Goal: Find specific page/section: Find specific page/section

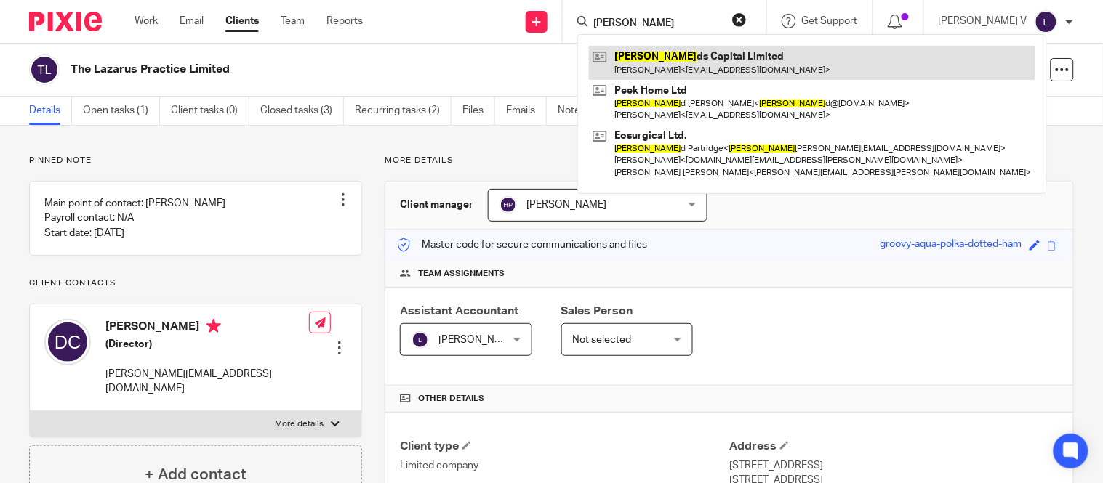
type input "[PERSON_NAME]"
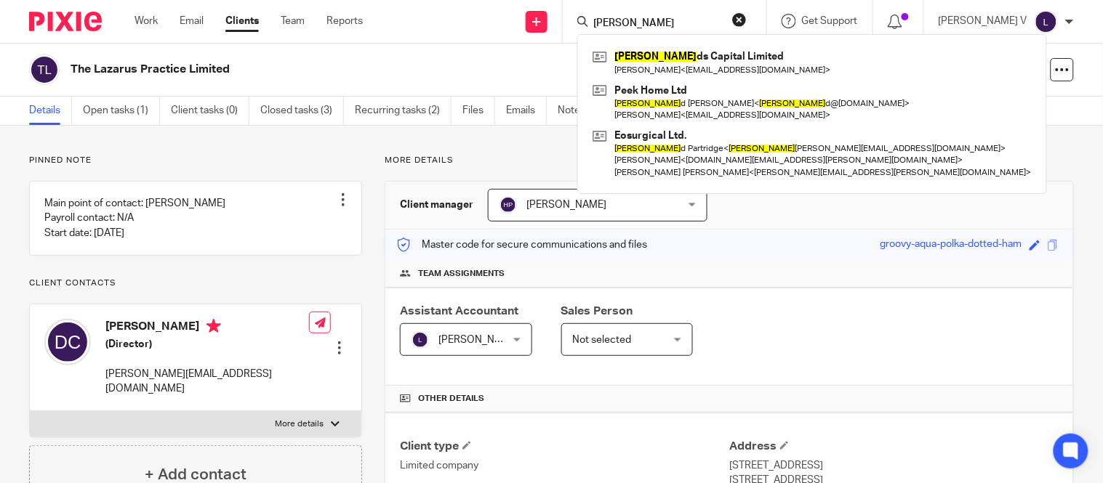
drag, startPoint x: 679, startPoint y: 23, endPoint x: 571, endPoint y: 46, distance: 110.6
click at [571, 46] on body "Work Email Clients Team Reports Work Email Clients Team Reports Settings Send n…" at bounding box center [551, 241] width 1103 height 483
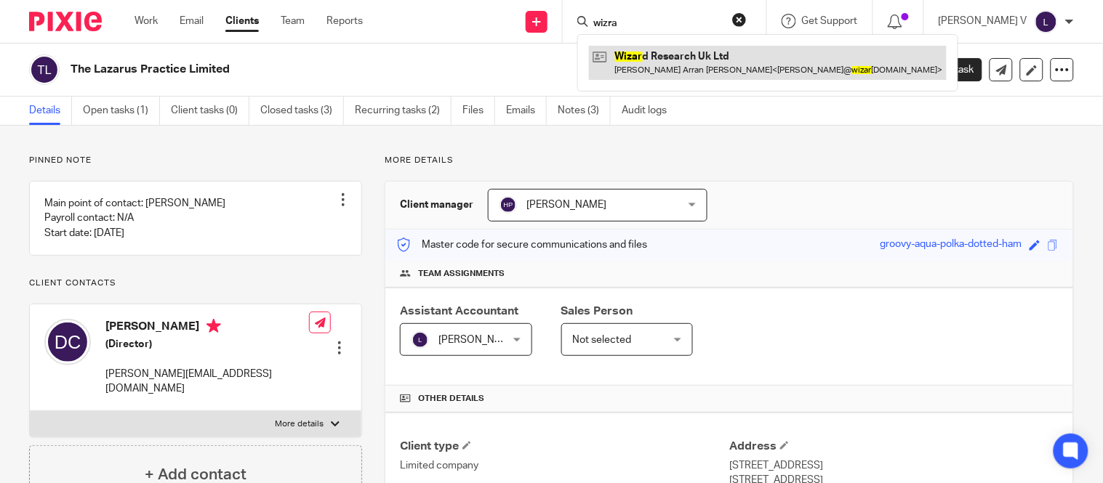
type input "wizra"
click at [674, 57] on link at bounding box center [768, 62] width 358 height 33
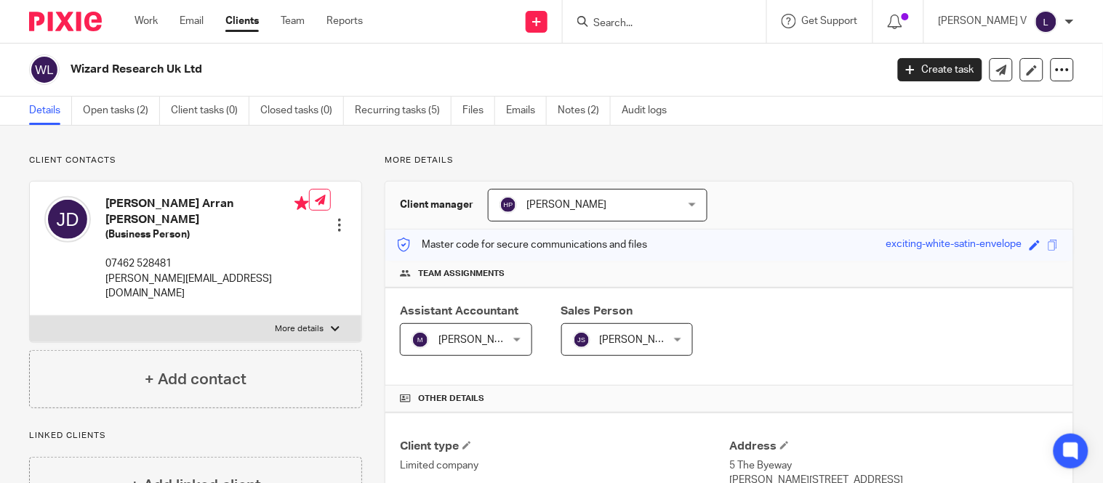
scroll to position [492, 0]
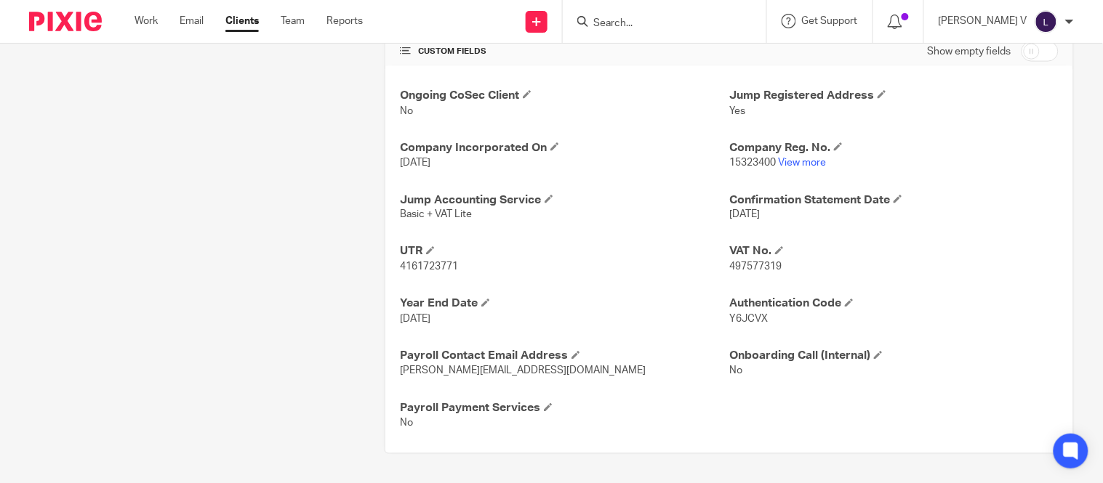
click at [672, 28] on input "Search" at bounding box center [657, 23] width 131 height 13
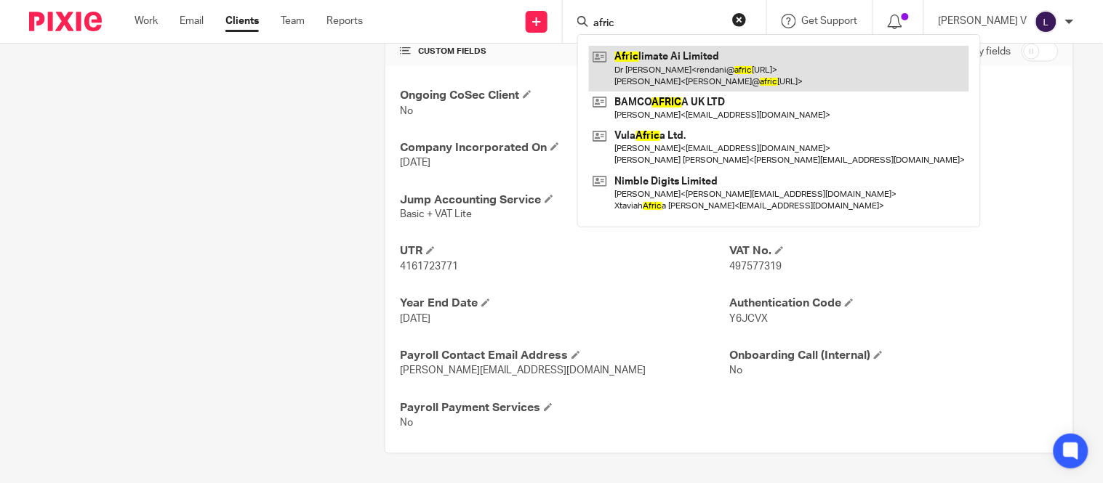
type input "afric"
click at [672, 52] on link at bounding box center [779, 68] width 380 height 45
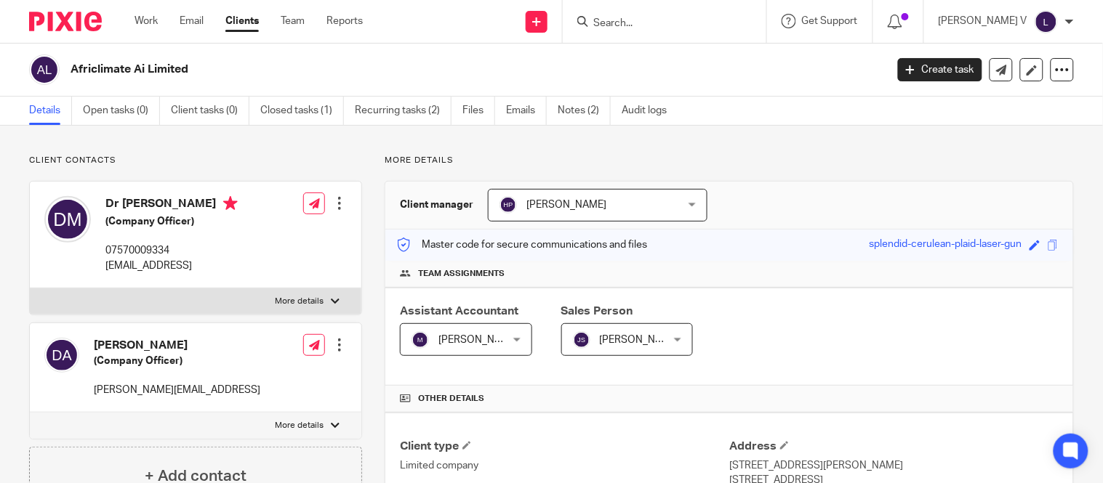
scroll to position [440, 0]
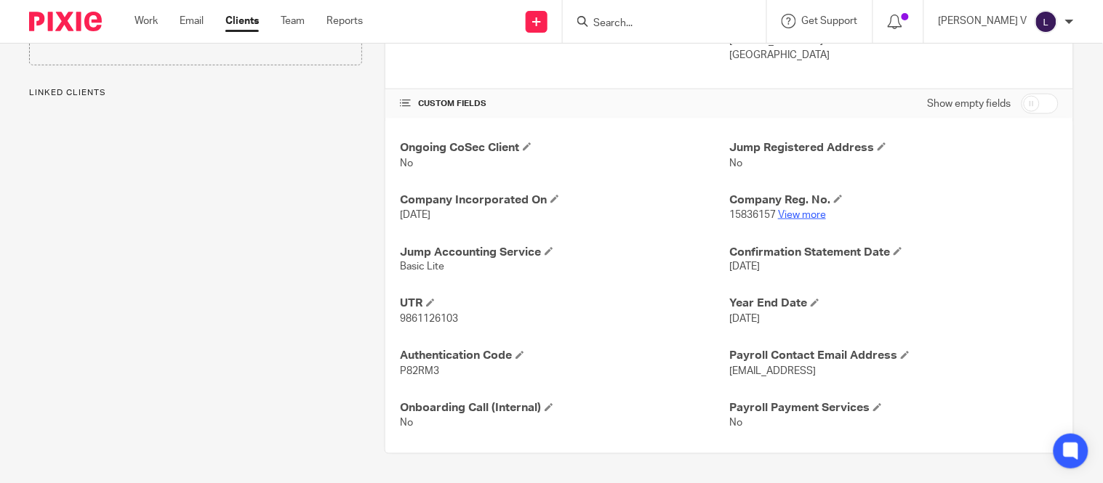
click at [794, 211] on link "View more" at bounding box center [802, 215] width 48 height 10
click at [659, 18] on input "Search" at bounding box center [657, 23] width 131 height 13
type input "s"
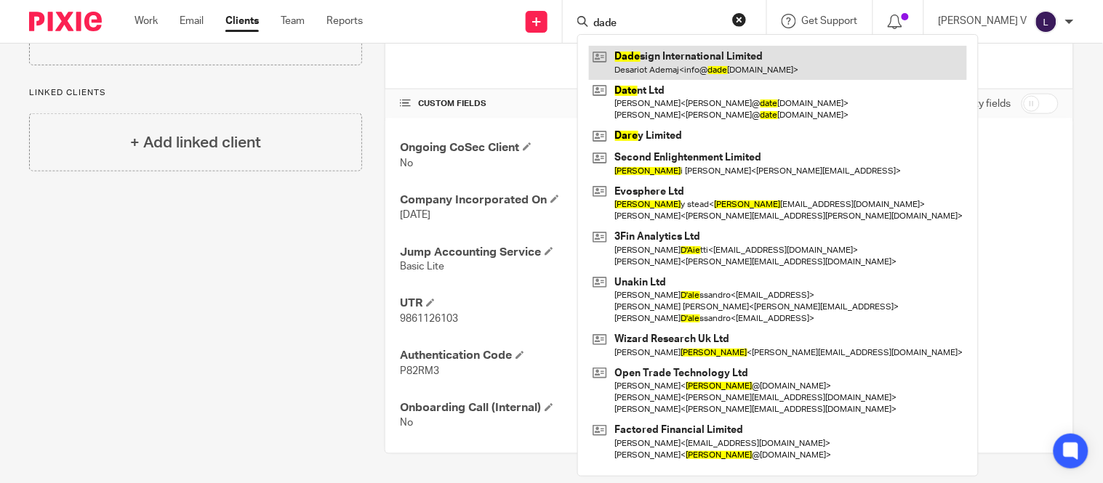
type input "dade"
click at [684, 47] on link at bounding box center [778, 62] width 378 height 33
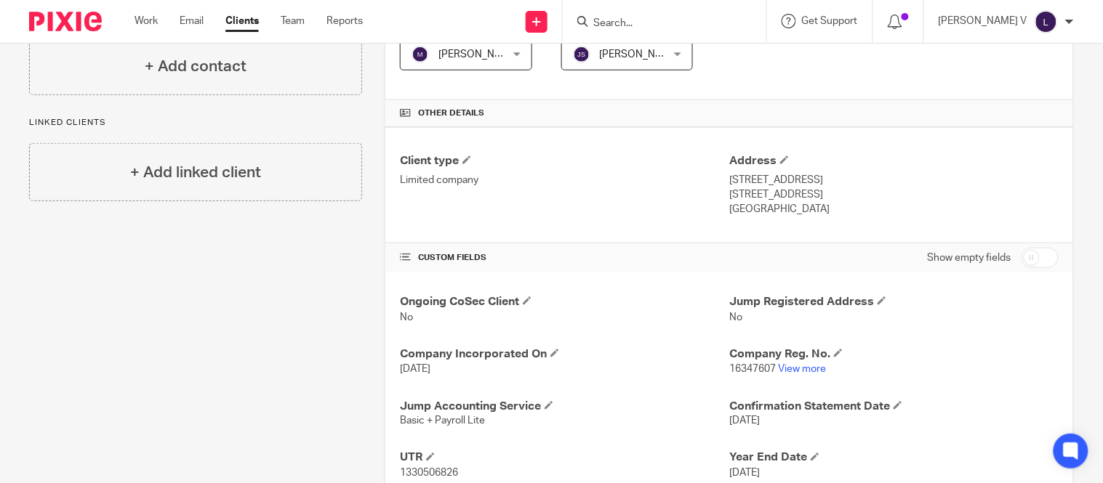
click at [629, 17] on input "Search" at bounding box center [657, 23] width 131 height 13
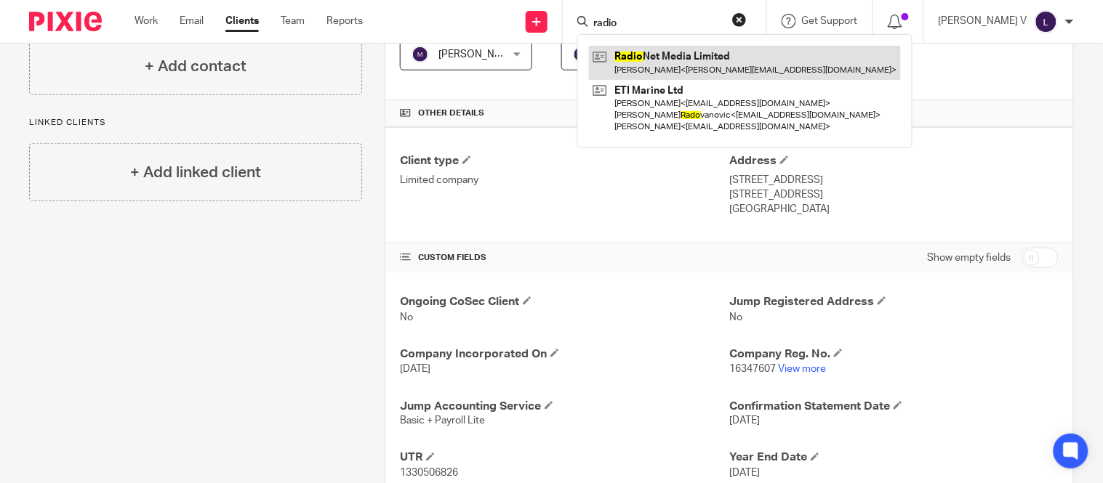
type input "radio"
click at [651, 46] on link at bounding box center [745, 62] width 312 height 33
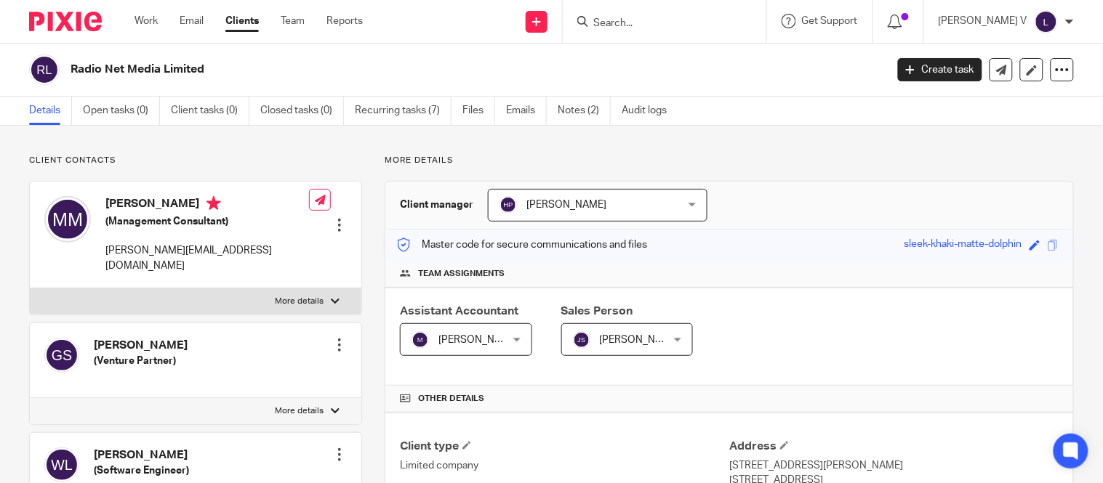
scroll to position [345, 0]
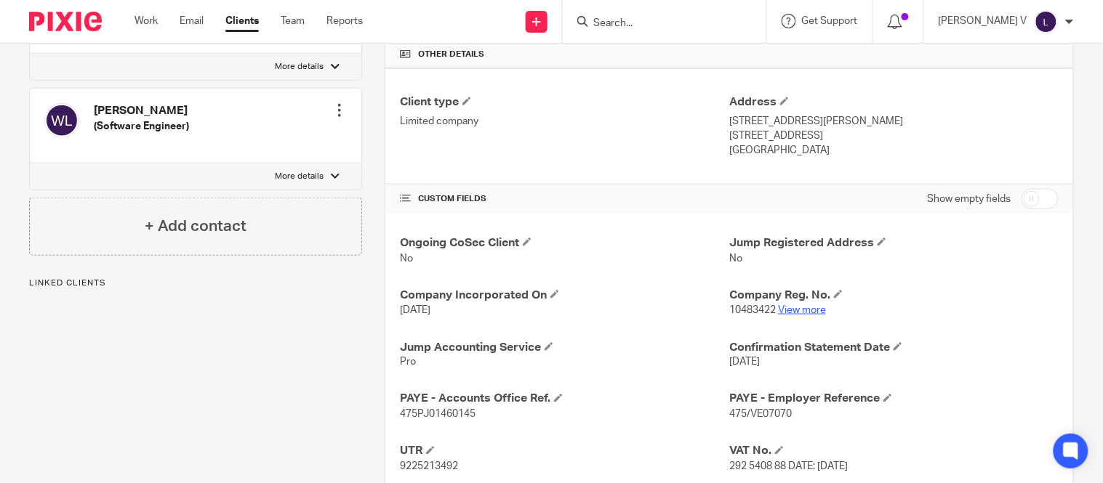
click at [796, 313] on link "View more" at bounding box center [802, 310] width 48 height 10
click at [632, 19] on input "Search" at bounding box center [657, 23] width 131 height 13
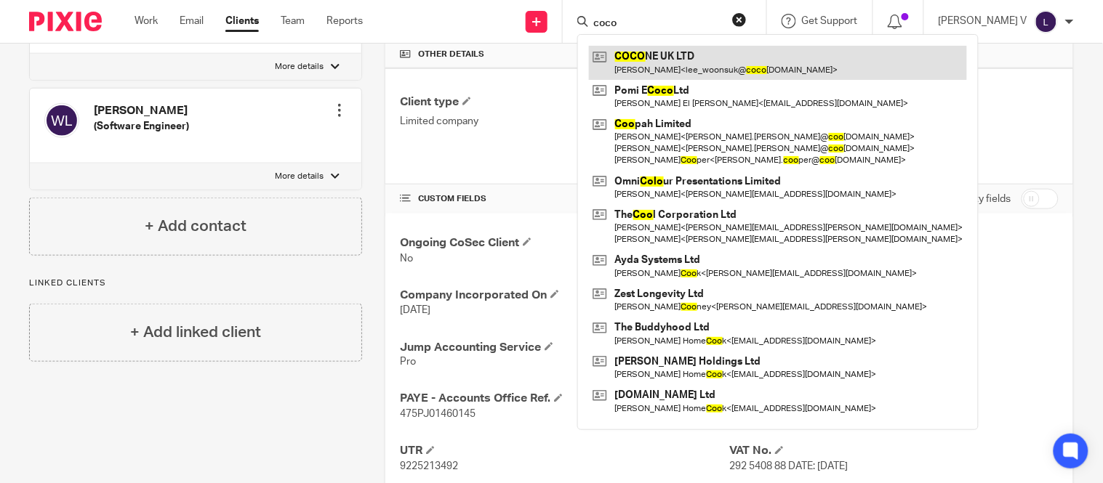
type input "coco"
click at [650, 49] on link at bounding box center [778, 62] width 378 height 33
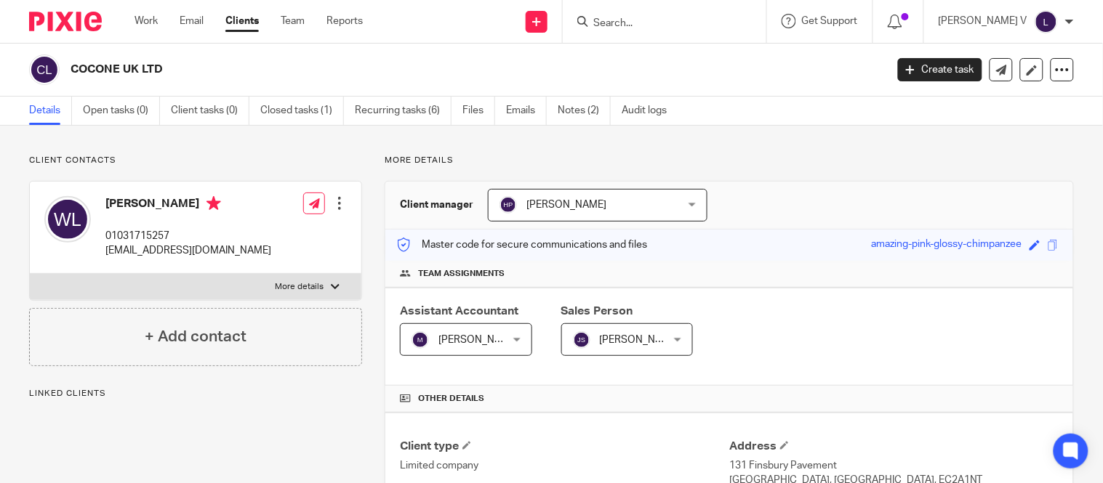
scroll to position [314, 0]
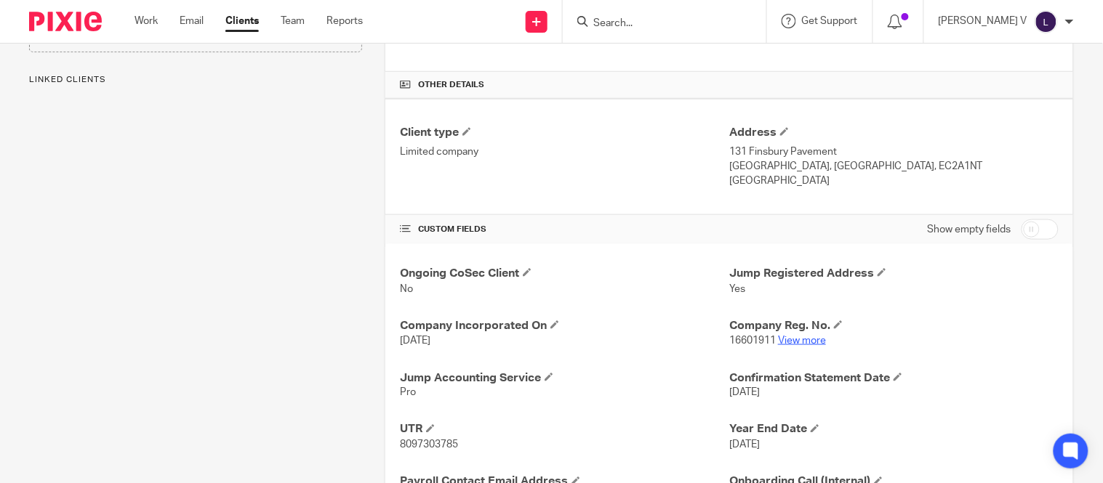
click at [778, 342] on link "View more" at bounding box center [802, 341] width 48 height 10
drag, startPoint x: 672, startPoint y: 32, endPoint x: 664, endPoint y: 25, distance: 10.8
click at [671, 32] on div at bounding box center [665, 21] width 204 height 43
click at [658, 20] on input "Search" at bounding box center [657, 23] width 131 height 13
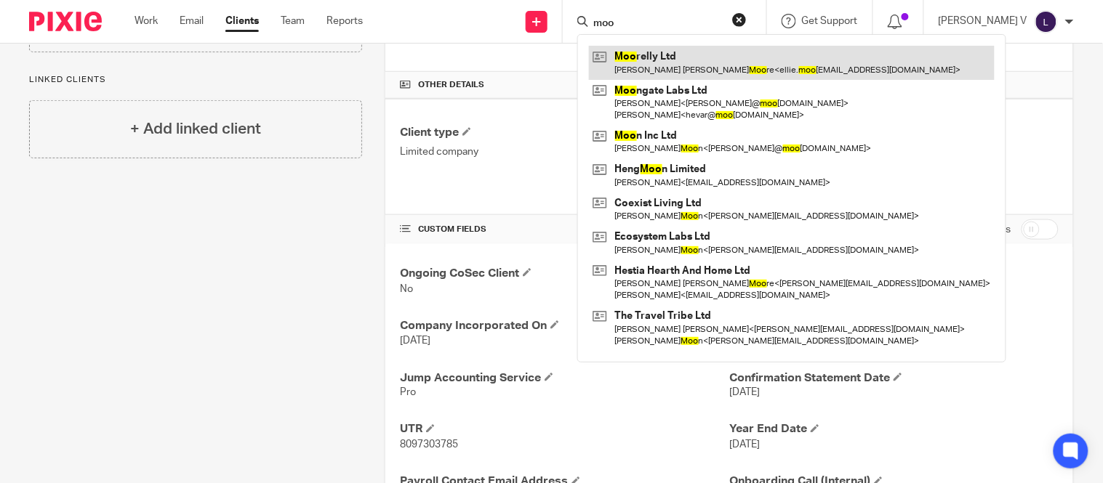
type input "moo"
click at [684, 49] on link at bounding box center [792, 62] width 406 height 33
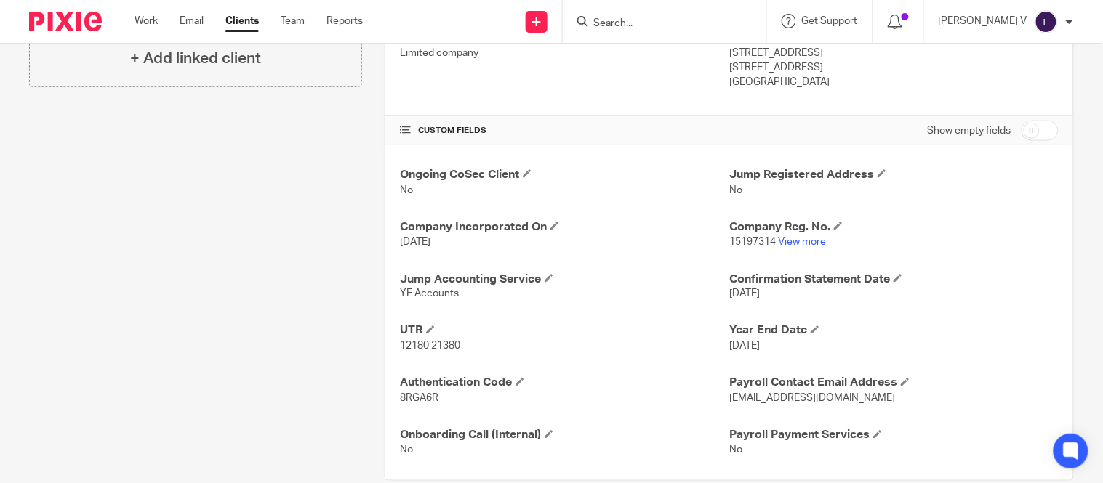
scroll to position [417, 0]
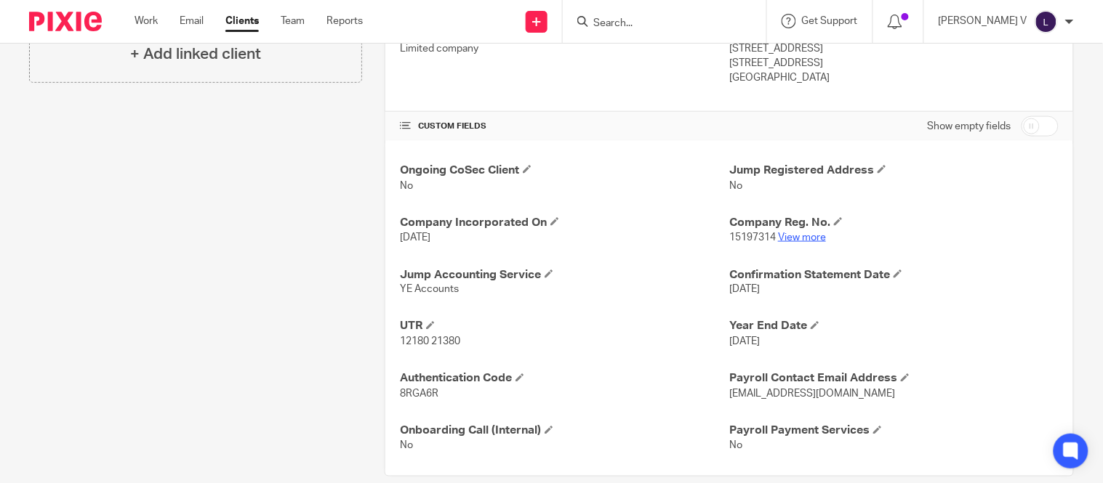
click at [805, 234] on link "View more" at bounding box center [802, 238] width 48 height 10
click at [651, 27] on input "Search" at bounding box center [657, 23] width 131 height 13
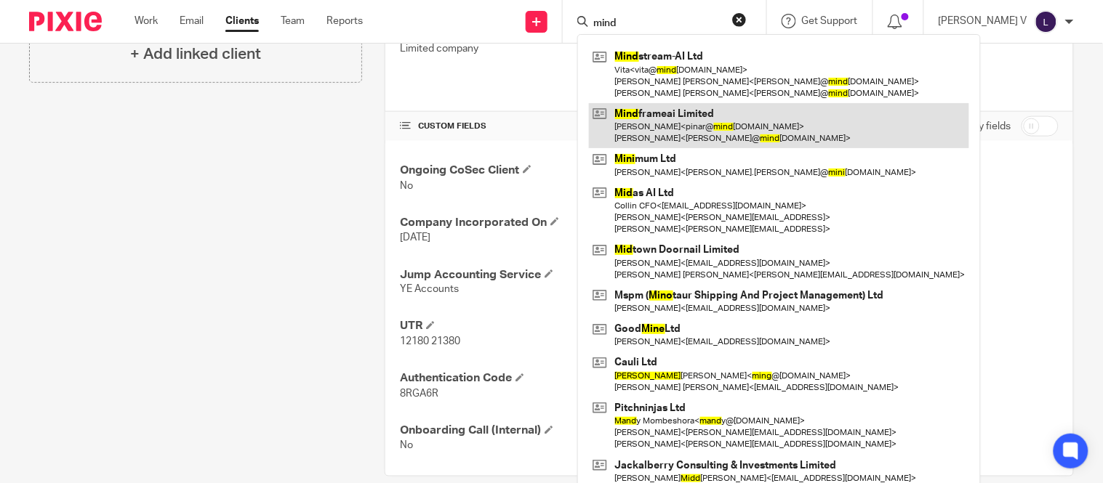
type input "mind"
click at [694, 120] on link at bounding box center [779, 125] width 380 height 45
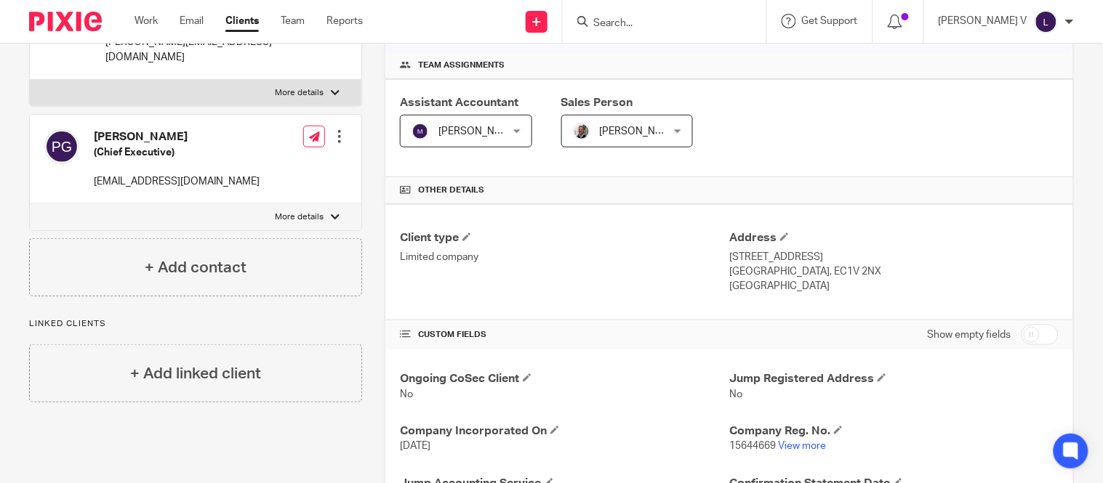
scroll to position [440, 0]
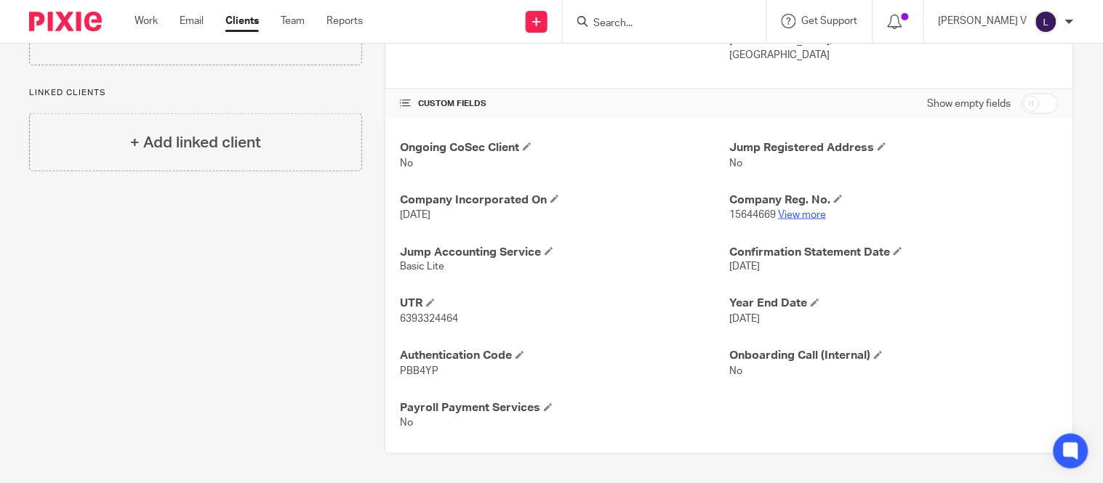
click at [798, 215] on link "View more" at bounding box center [802, 215] width 48 height 10
